Goal: Navigation & Orientation: Find specific page/section

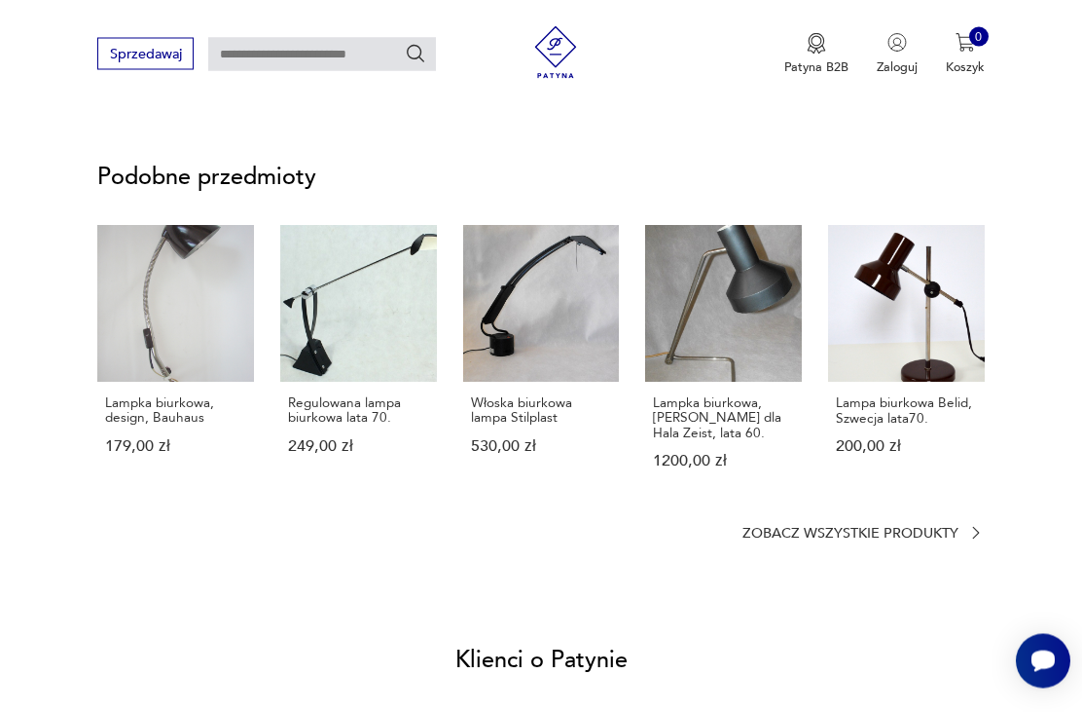
scroll to position [1192, 0]
click at [815, 528] on p "Zobacz wszystkie produkty" at bounding box center [851, 534] width 216 height 12
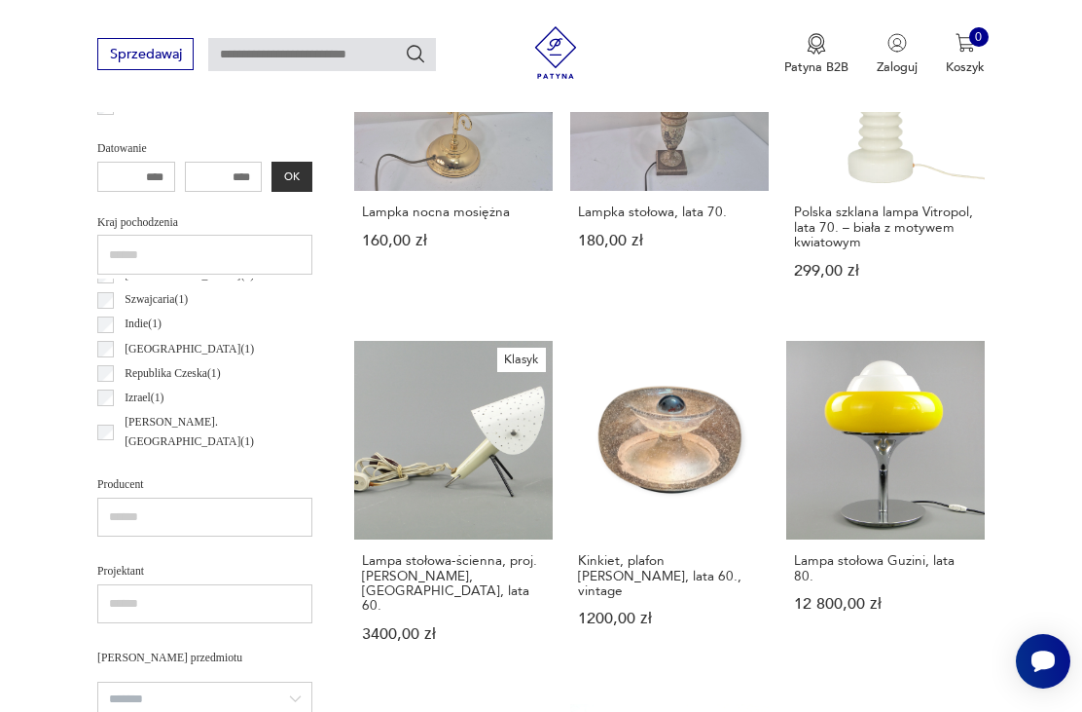
scroll to position [435, 0]
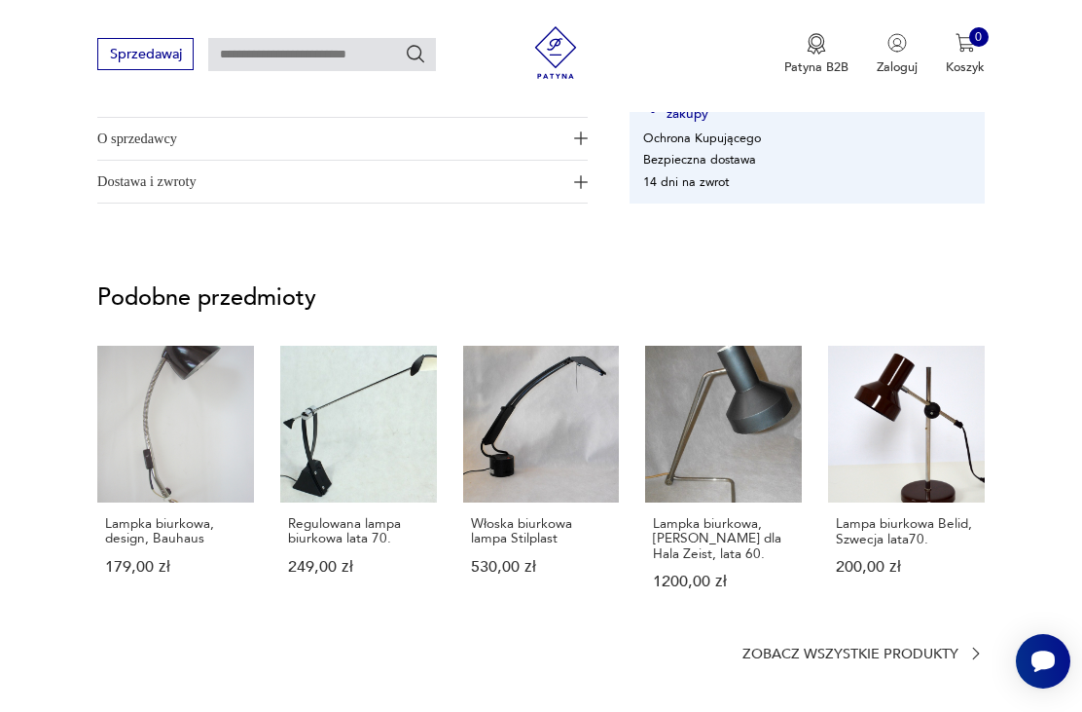
scroll to position [1071, 0]
